Goal: Task Accomplishment & Management: Use online tool/utility

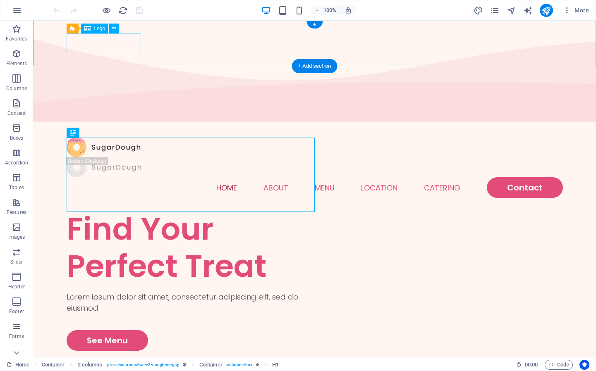
click at [121, 137] on div at bounding box center [315, 147] width 496 height 20
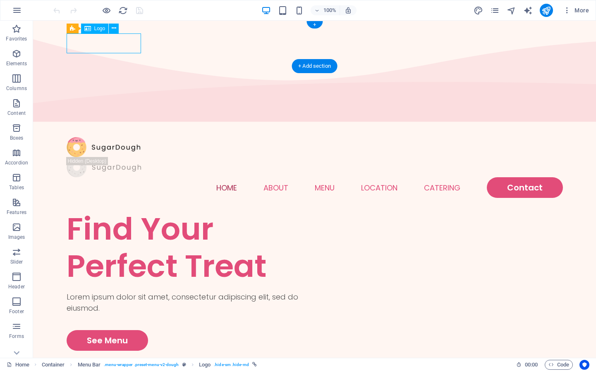
click at [116, 137] on div at bounding box center [315, 147] width 496 height 20
select select "px"
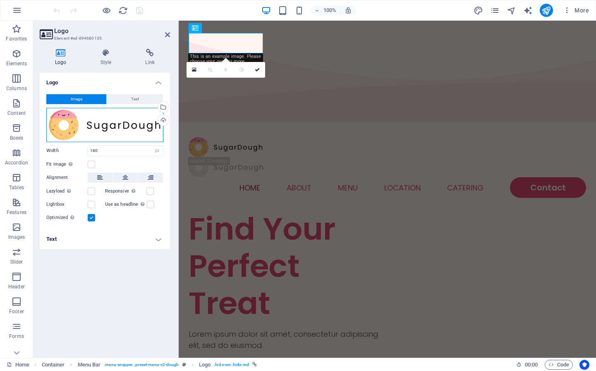
click at [127, 126] on div "Drag files here, click to choose files or select files from Files or our free s…" at bounding box center [104, 125] width 117 height 34
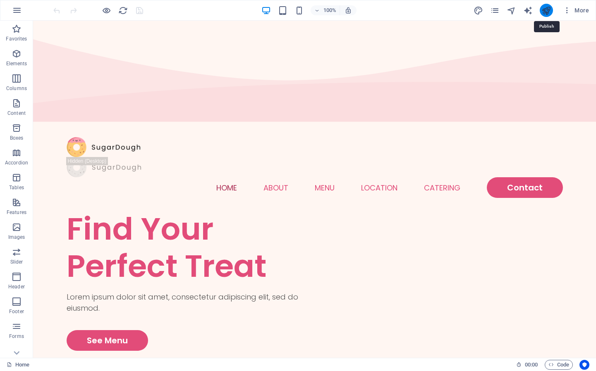
click at [547, 11] on icon "publish" at bounding box center [546, 11] width 10 height 10
